Goal: Task Accomplishment & Management: Manage account settings

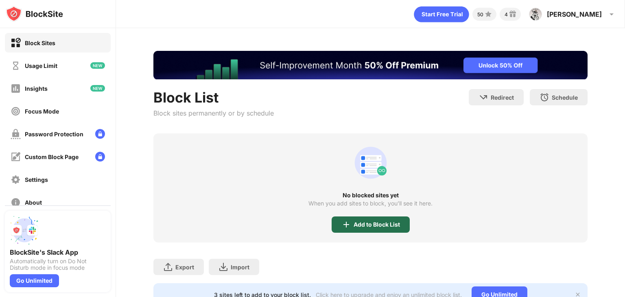
click at [367, 224] on div "Add to Block List" at bounding box center [376, 224] width 46 height 7
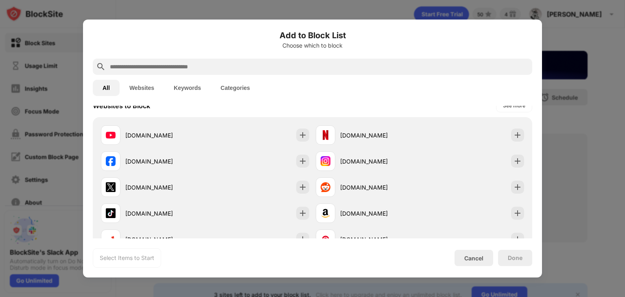
scroll to position [131, 0]
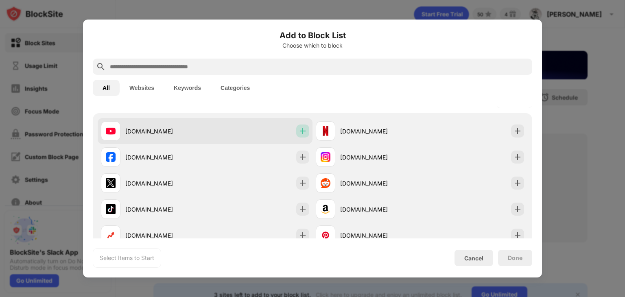
click at [303, 127] on img at bounding box center [302, 131] width 8 height 8
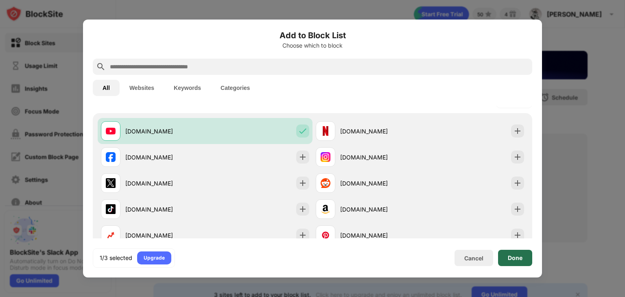
click at [519, 263] on div "Done" at bounding box center [515, 258] width 34 height 16
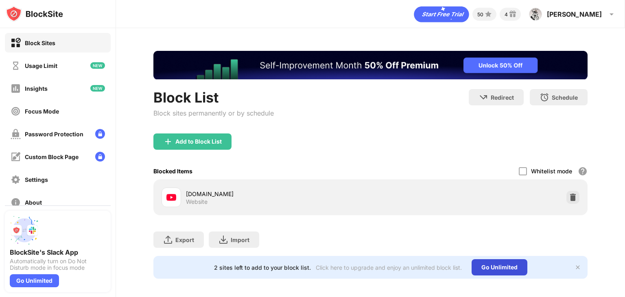
scroll to position [0, 0]
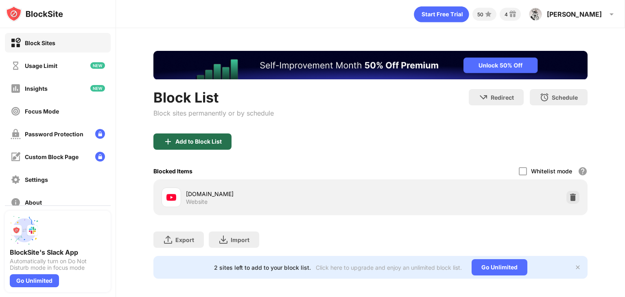
click at [198, 140] on div "Add to Block List" at bounding box center [198, 141] width 46 height 7
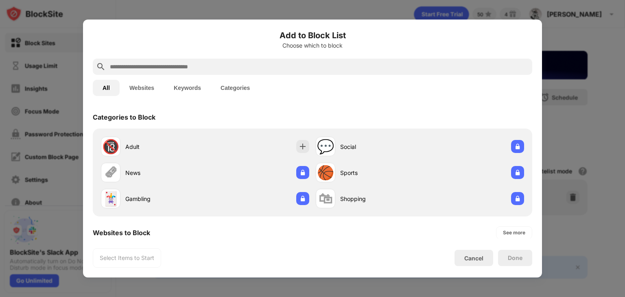
click at [142, 65] on input "text" at bounding box center [319, 67] width 420 height 10
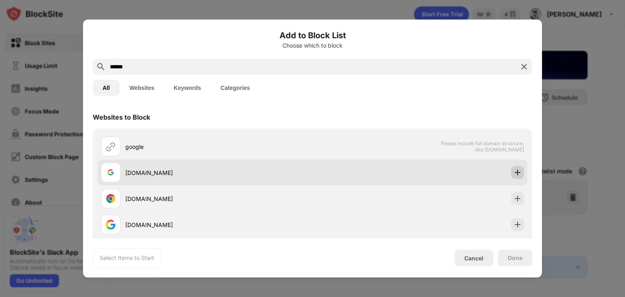
type input "******"
click at [513, 172] on img at bounding box center [517, 172] width 8 height 8
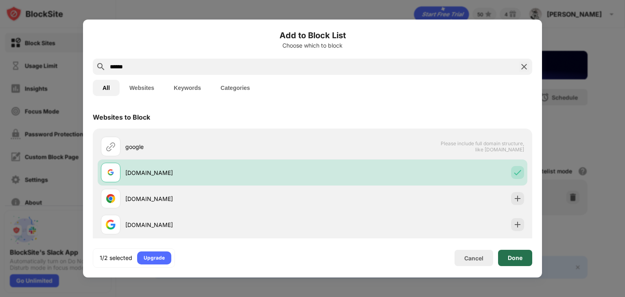
click at [515, 259] on div "Done" at bounding box center [514, 258] width 15 height 7
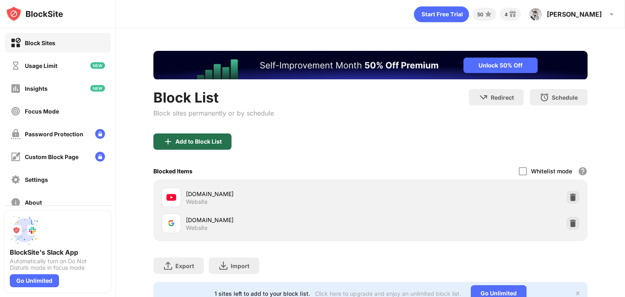
click at [209, 148] on div "Add to Block List" at bounding box center [192, 141] width 78 height 16
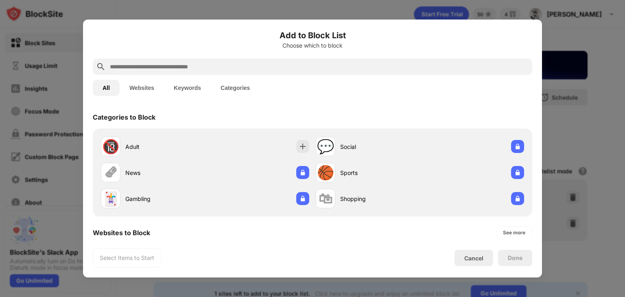
click at [157, 65] on input "text" at bounding box center [319, 67] width 420 height 10
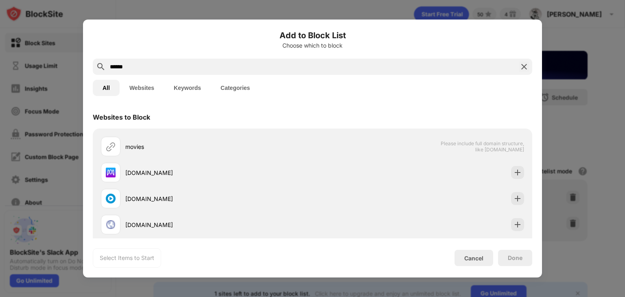
type input "******"
click at [175, 87] on button "Keywords" at bounding box center [187, 88] width 47 height 16
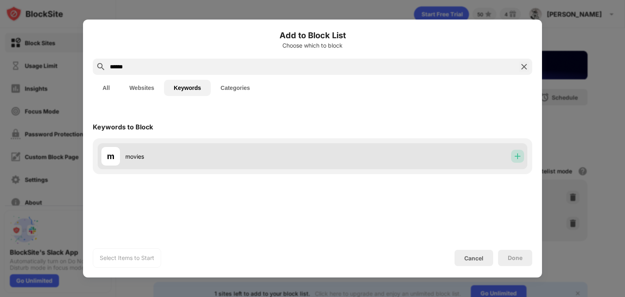
click at [514, 155] on img at bounding box center [517, 156] width 8 height 8
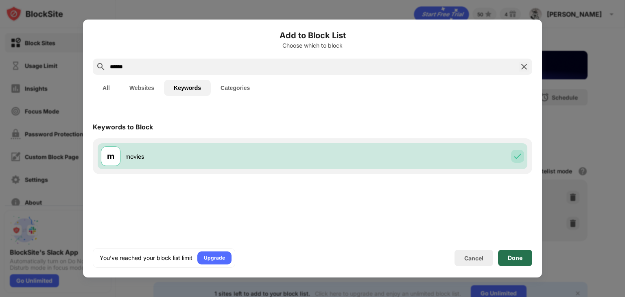
click at [504, 257] on div "Done" at bounding box center [515, 258] width 34 height 16
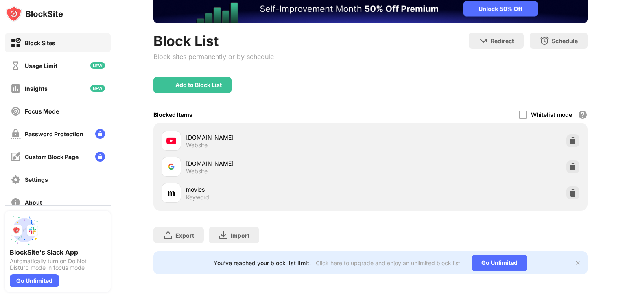
scroll to position [62, 0]
